Goal: Task Accomplishment & Management: Manage account settings

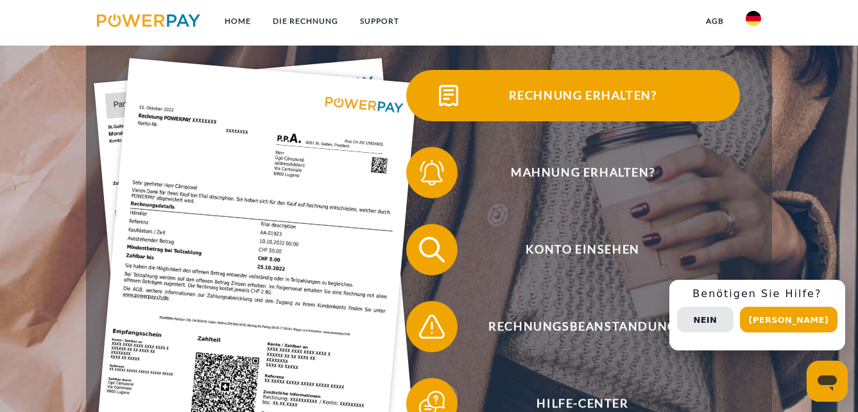
scroll to position [257, 0]
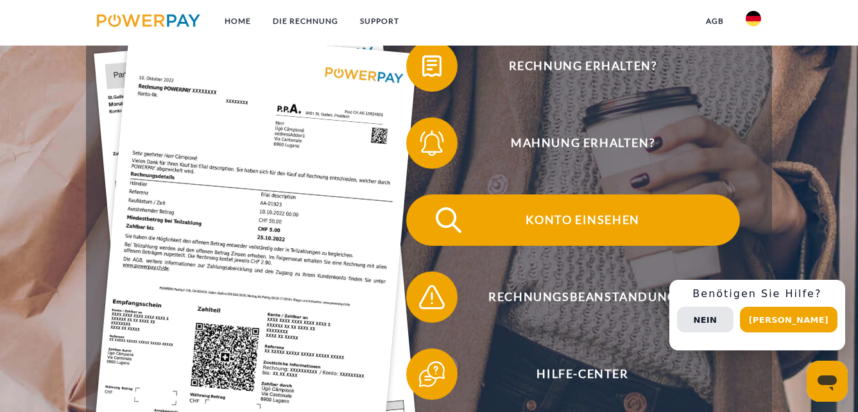
click at [566, 215] on span "Konto einsehen" at bounding box center [582, 219] width 314 height 51
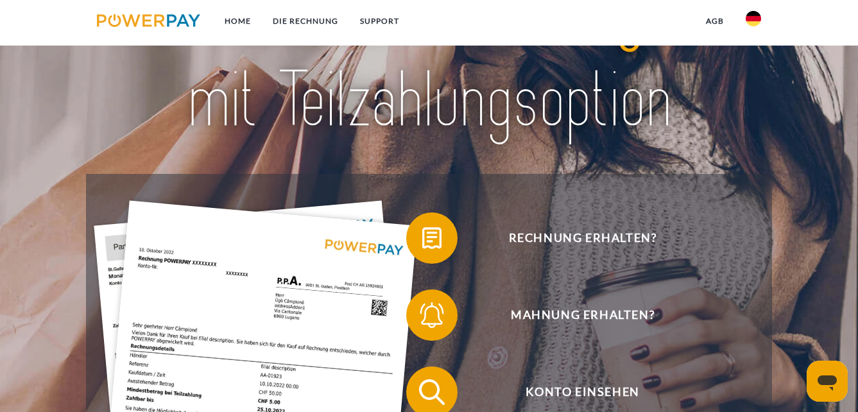
scroll to position [128, 0]
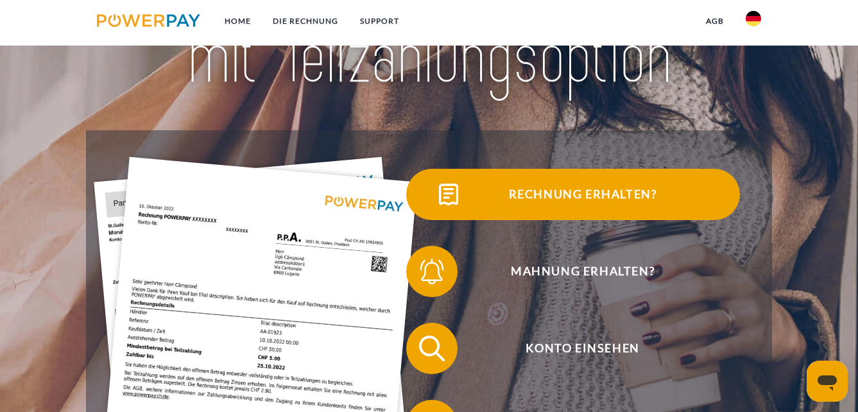
click at [554, 196] on span "Rechnung erhalten?" at bounding box center [582, 194] width 314 height 51
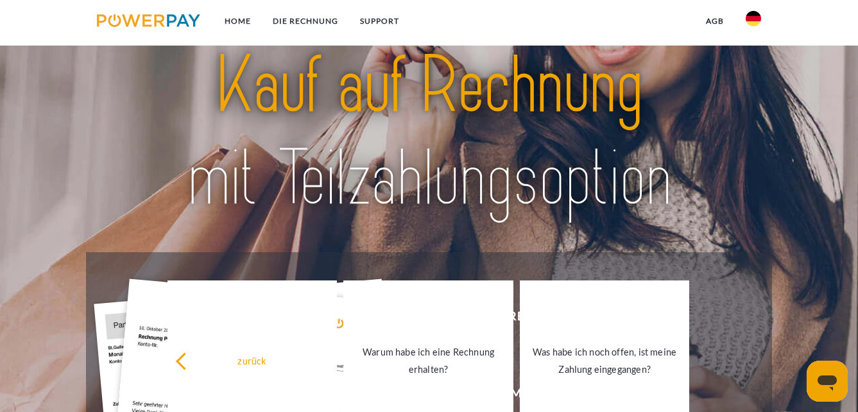
scroll to position [0, 0]
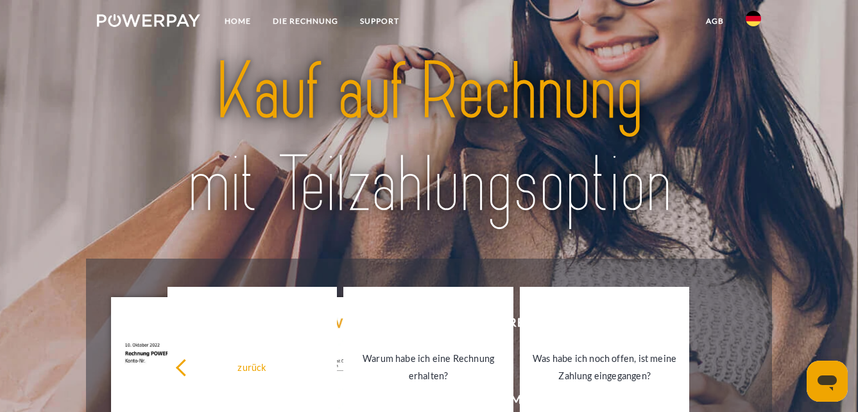
click at [485, 200] on img at bounding box center [429, 138] width 599 height 195
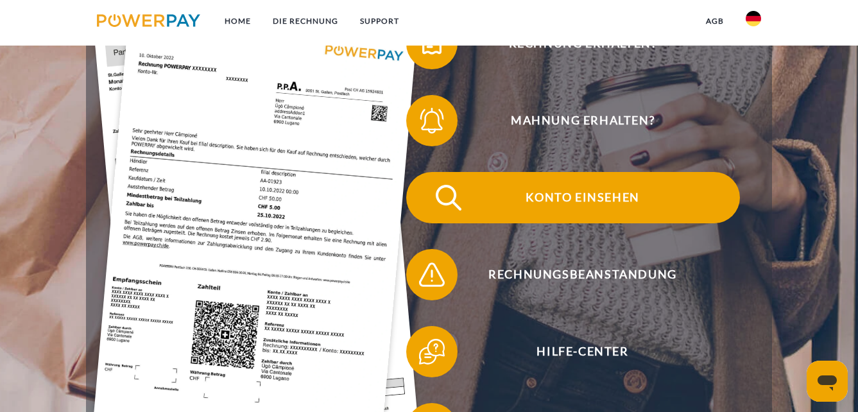
scroll to position [257, 0]
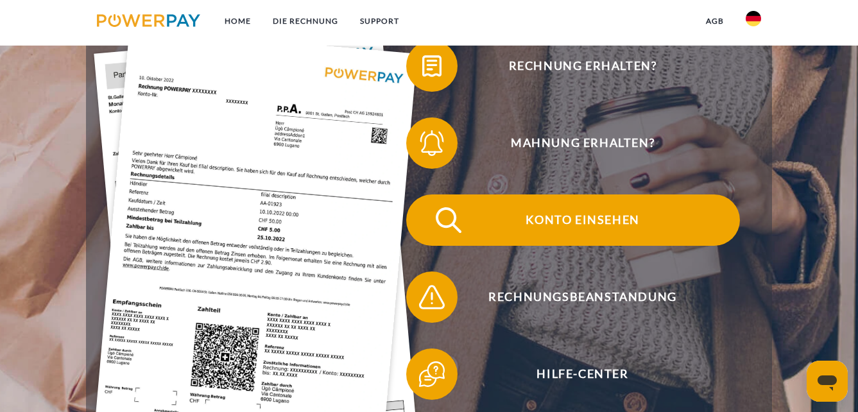
click at [577, 213] on span "Konto einsehen" at bounding box center [582, 219] width 314 height 51
